Goal: Information Seeking & Learning: Learn about a topic

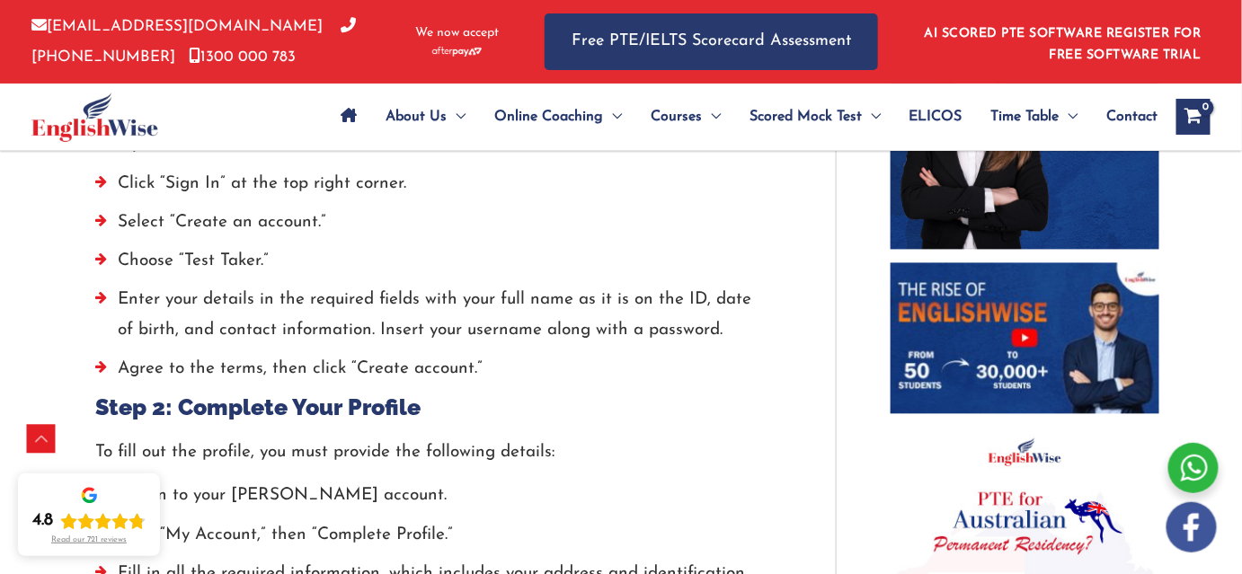
scroll to position [490, 0]
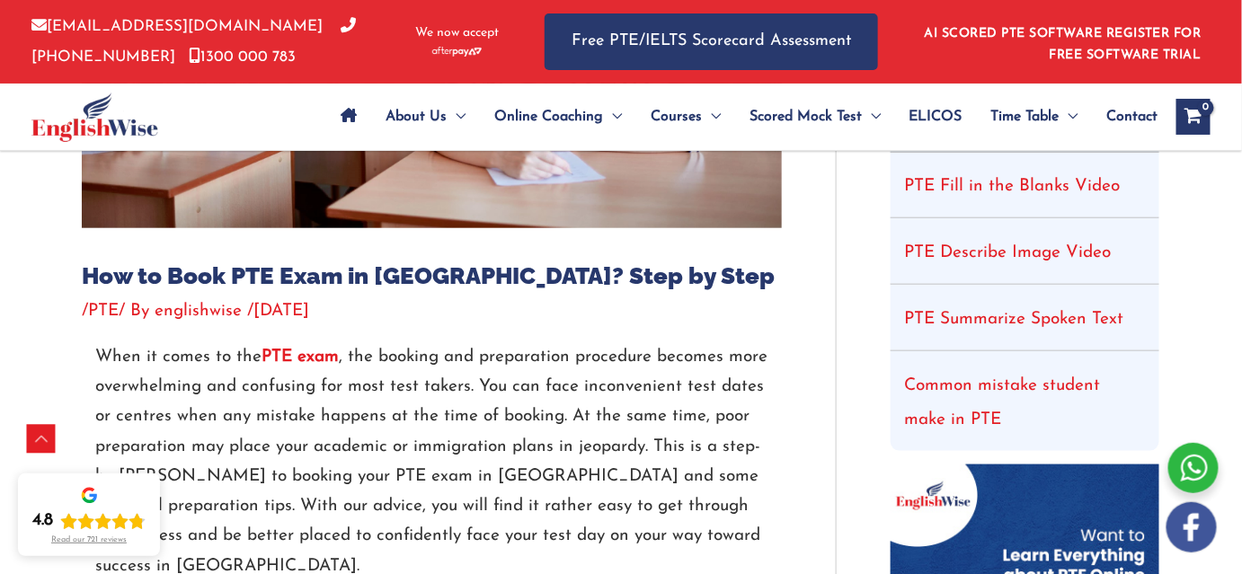
click at [304, 352] on strong "PTE exam" at bounding box center [300, 357] width 77 height 17
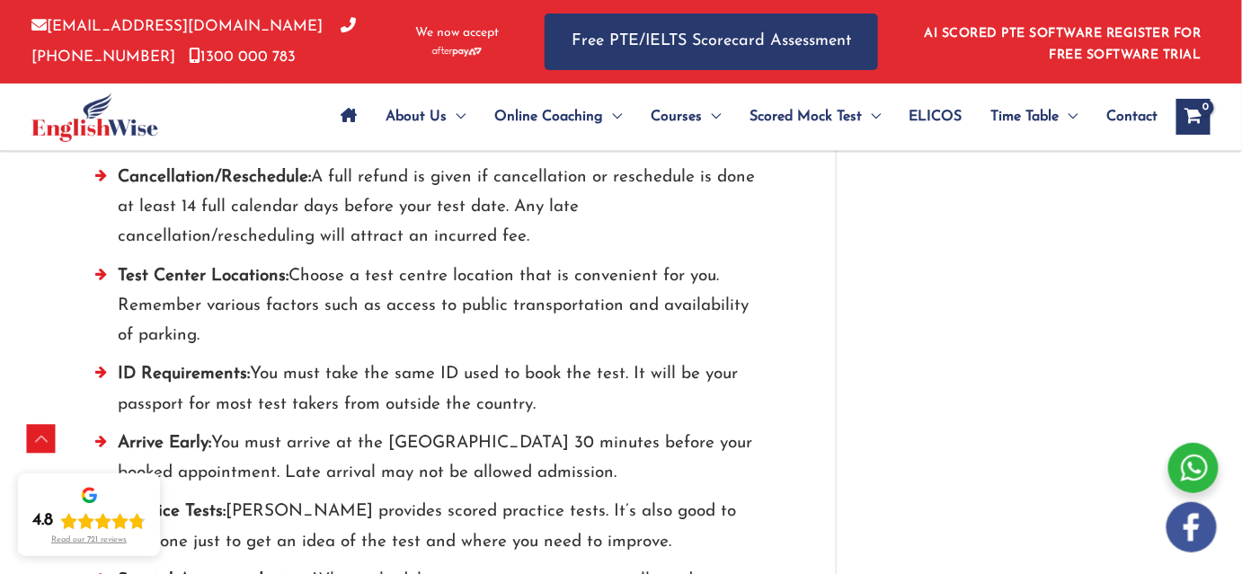
scroll to position [2615, 0]
